Goal: Task Accomplishment & Management: Manage account settings

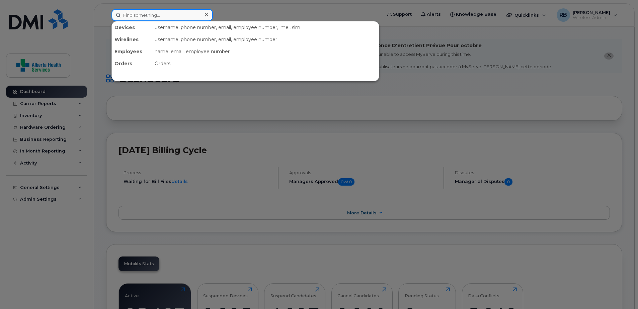
click at [149, 18] on input at bounding box center [161, 15] width 101 height 12
paste input "403 7409743"
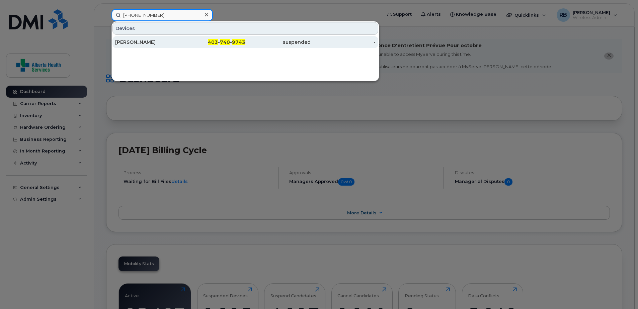
type input "403 7409743"
click at [192, 45] on div "403 - 740 - 9743" at bounding box center [212, 42] width 65 height 7
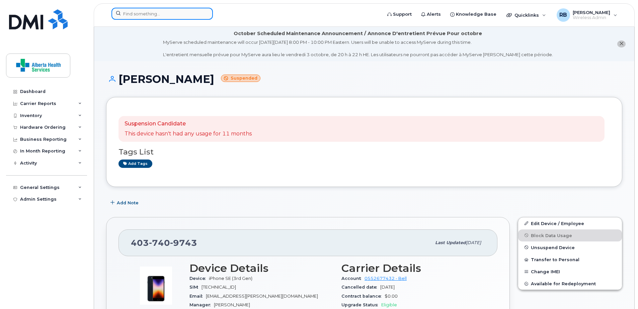
click at [154, 13] on input at bounding box center [161, 14] width 101 height 12
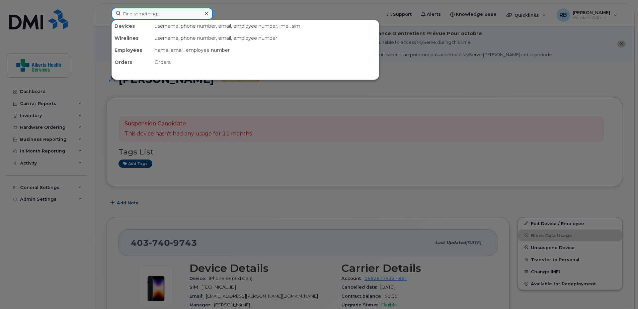
paste input "4038740679"
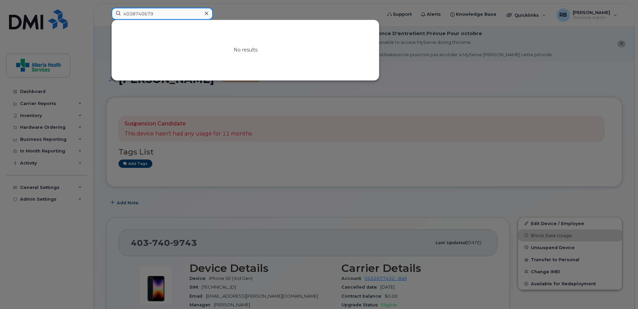
drag, startPoint x: 125, startPoint y: 10, endPoint x: 64, endPoint y: 4, distance: 60.9
click at [106, 8] on div "4038740679 No results" at bounding box center [244, 15] width 277 height 15
paste input "3689962155"
drag, startPoint x: 180, startPoint y: 13, endPoint x: 54, endPoint y: -2, distance: 127.4
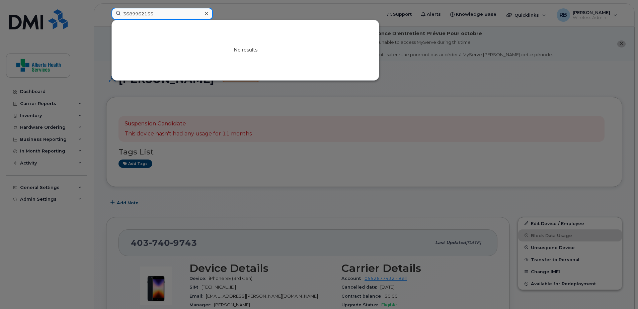
paste input "7809344156"
drag, startPoint x: 163, startPoint y: 12, endPoint x: 49, endPoint y: 2, distance: 114.9
click at [106, 8] on div "7809344156 No results" at bounding box center [244, 15] width 277 height 15
paste input "5873721913"
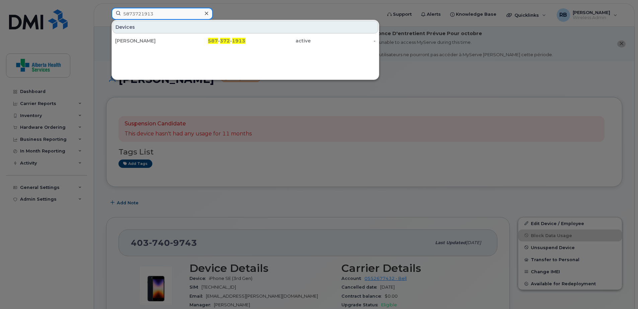
type input "5873721913"
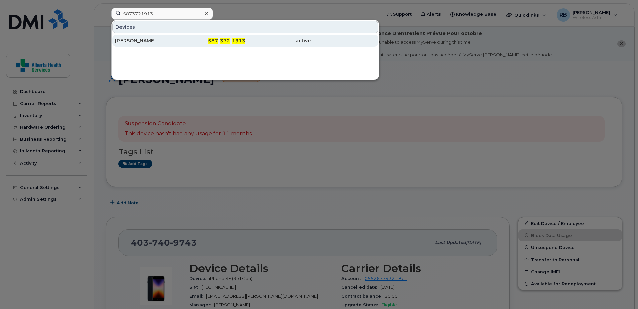
click at [217, 43] on span "587" at bounding box center [213, 41] width 10 height 6
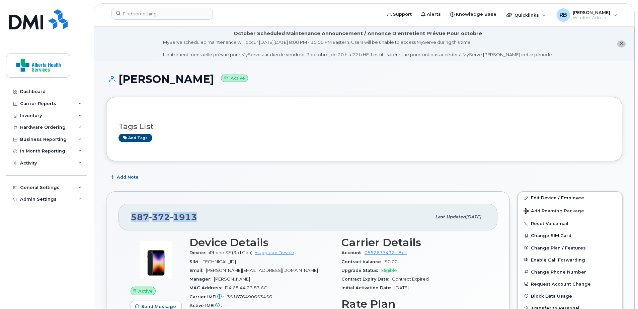
drag, startPoint x: 201, startPoint y: 213, endPoint x: 131, endPoint y: 228, distance: 72.0
click at [131, 228] on div "587 372 1913 Last updated Oct 02, 2025" at bounding box center [308, 217] width 379 height 27
copy span "587 372 1913"
click at [547, 197] on link "Edit Device / Employee" at bounding box center [570, 198] width 104 height 12
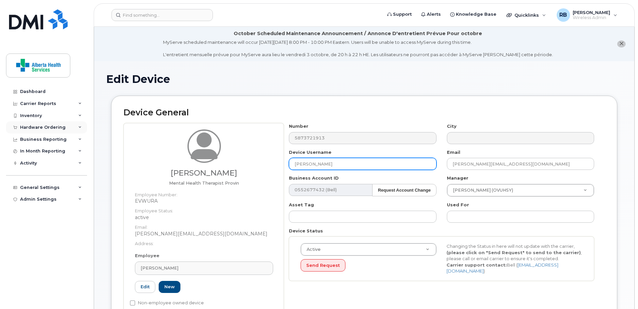
drag, startPoint x: 356, startPoint y: 166, endPoint x: 79, endPoint y: 132, distance: 279.0
click at [165, 142] on div "Natasha Lee Swift Mental Health Therapist Provin Employee Number: EVWURA Employ…" at bounding box center [364, 221] width 481 height 196
paste input "[PERSON_NAME]"
type input "[PERSON_NAME]"
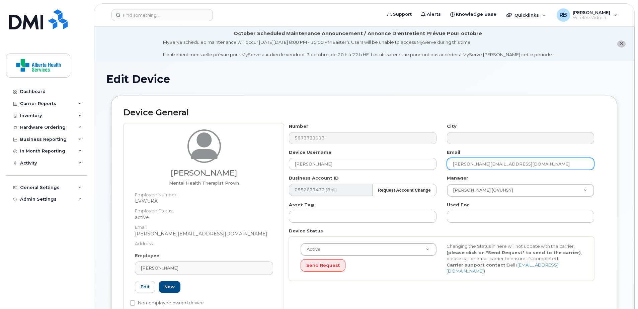
drag, startPoint x: 551, startPoint y: 167, endPoint x: 325, endPoint y: 156, distance: 225.9
click at [325, 156] on div "Number 5873721913 City Device Username Fatemeh Ebrahime Email Natasha.Swift@rec…" at bounding box center [442, 204] width 316 height 163
paste input "Fatemeh.Ebrahime"
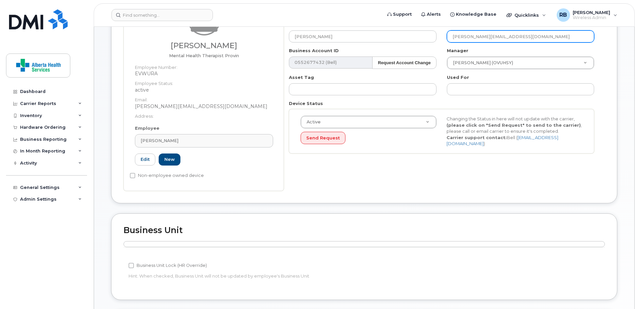
scroll to position [328, 0]
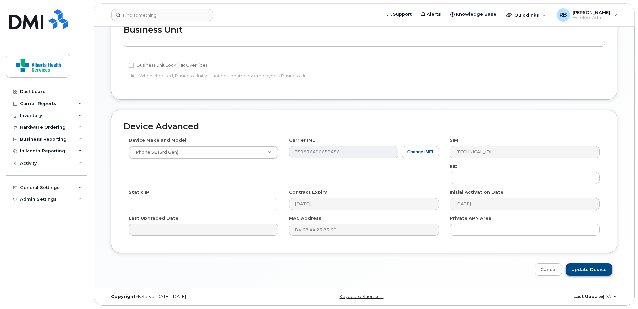
type input "[PERSON_NAME][EMAIL_ADDRESS][DOMAIN_NAME]"
click at [590, 268] on input "Update Device" at bounding box center [589, 269] width 47 height 12
type input "Saving..."
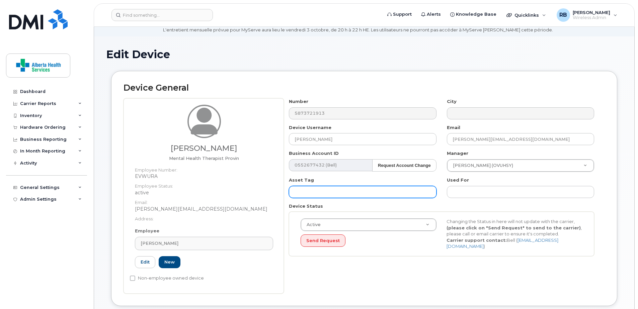
scroll to position [0, 0]
